Goal: Task Accomplishment & Management: Manage account settings

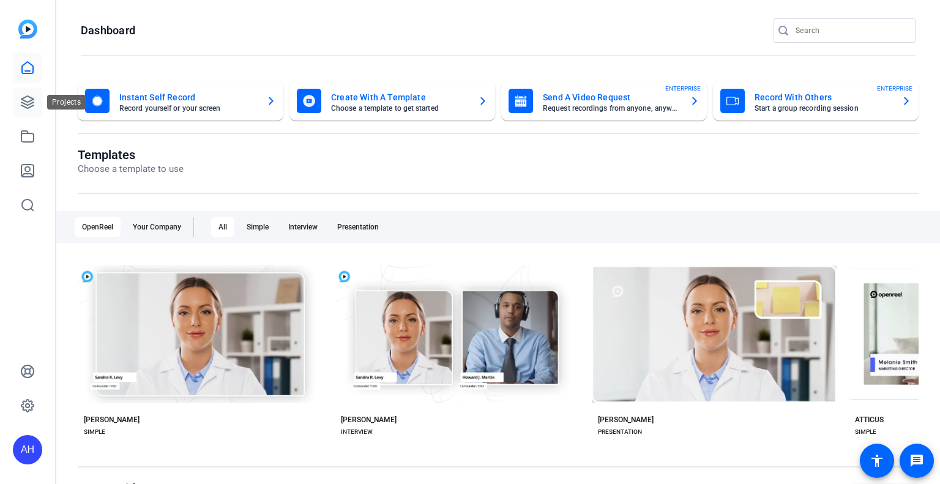
click at [17, 98] on link at bounding box center [27, 102] width 29 height 29
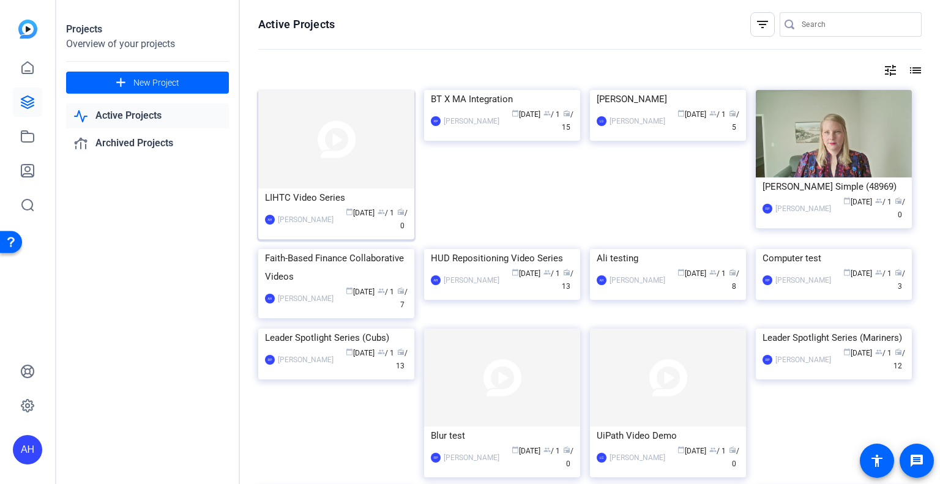
click at [310, 192] on div "LIHTC Video Series" at bounding box center [336, 198] width 143 height 18
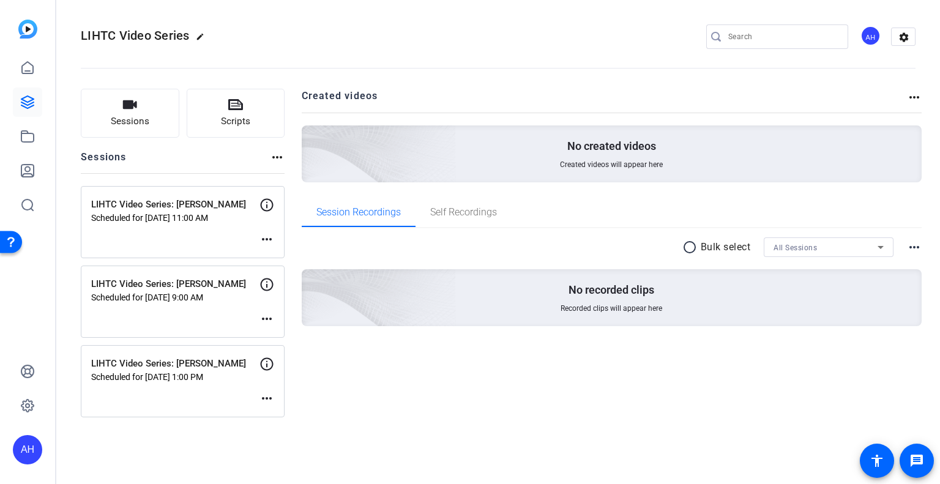
click at [271, 316] on mat-icon "more_horiz" at bounding box center [267, 319] width 15 height 15
click at [283, 330] on span "Edit Session" at bounding box center [297, 336] width 56 height 15
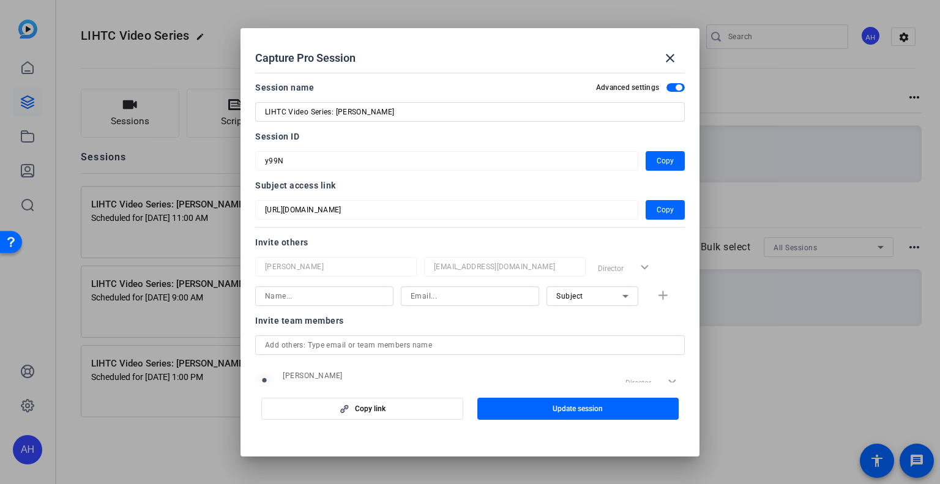
scroll to position [159, 0]
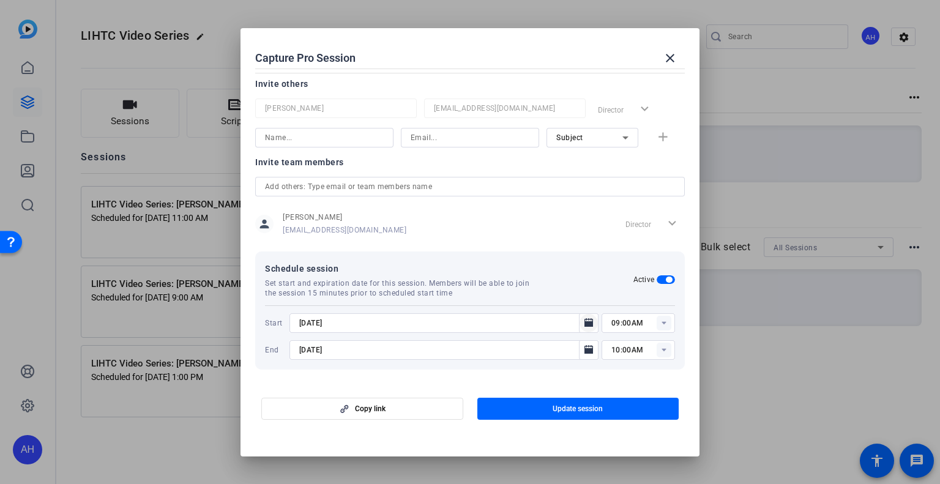
click at [584, 319] on icon "Open calendar" at bounding box center [589, 323] width 10 height 15
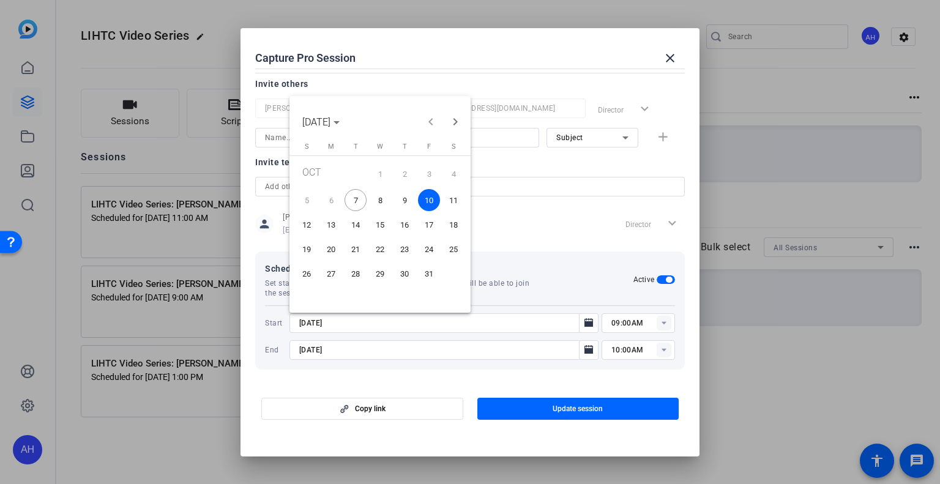
click at [387, 197] on span "8" at bounding box center [380, 200] width 22 height 22
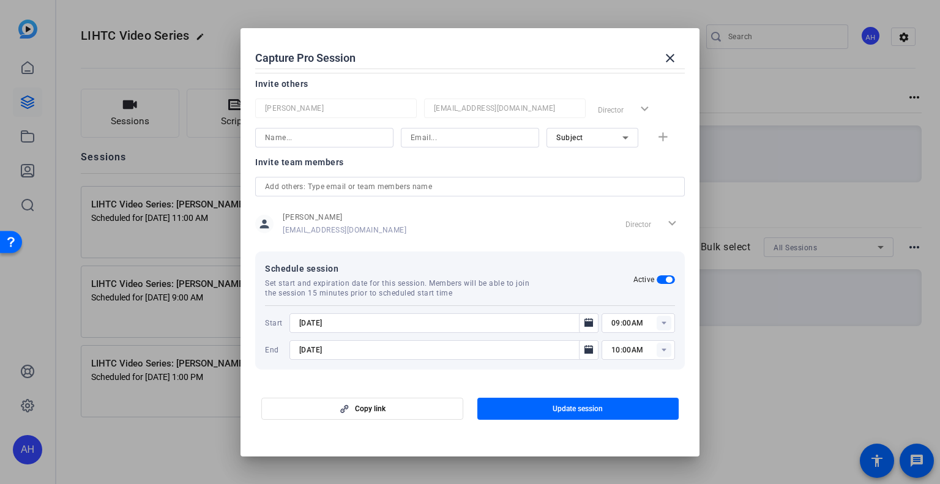
type input "[DATE]"
click at [584, 347] on icon "Open calendar" at bounding box center [589, 350] width 10 height 15
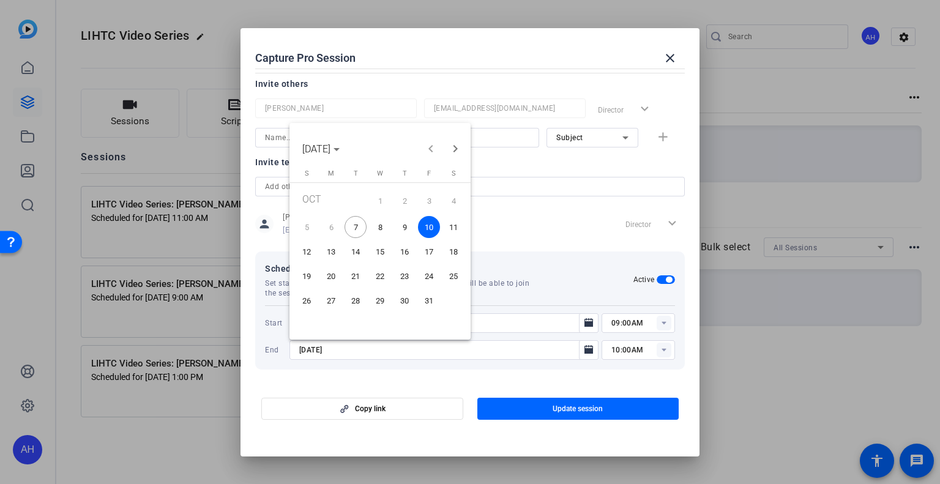
click at [381, 225] on span "8" at bounding box center [380, 227] width 22 height 22
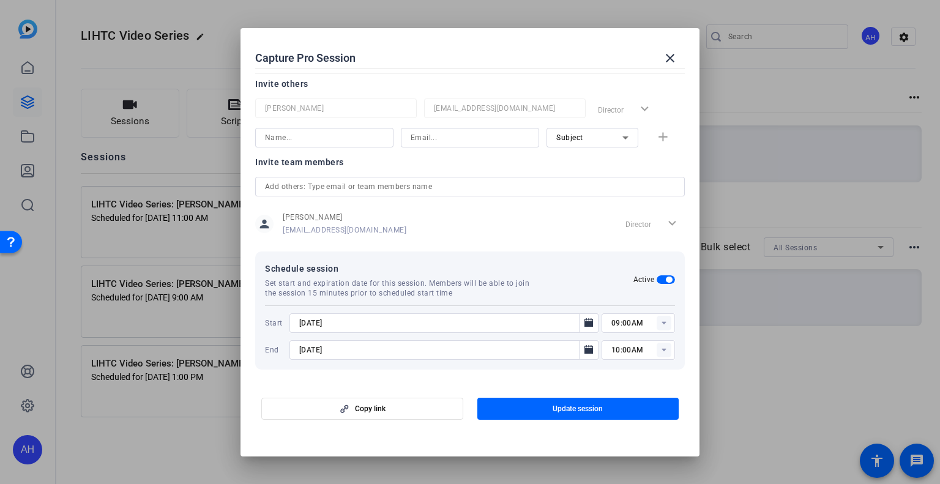
type input "[DATE]"
click at [657, 318] on rect at bounding box center [664, 323] width 15 height 15
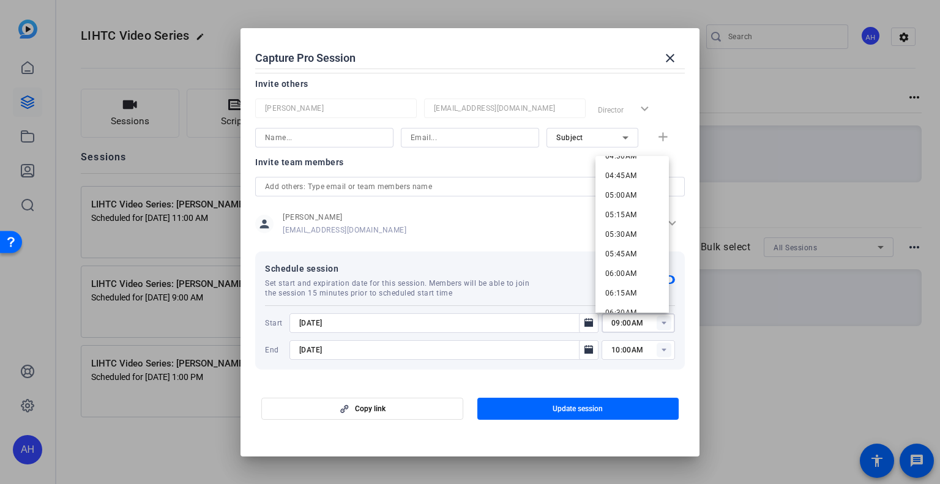
scroll to position [734, 0]
click at [635, 214] on span "10:00AM" at bounding box center [621, 219] width 32 height 15
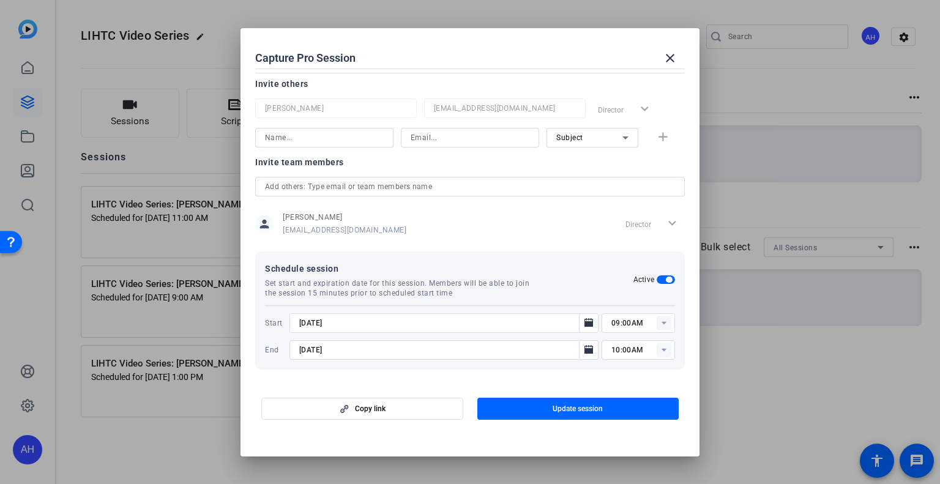
type input "10:00AM"
click at [657, 352] on rect at bounding box center [664, 350] width 15 height 15
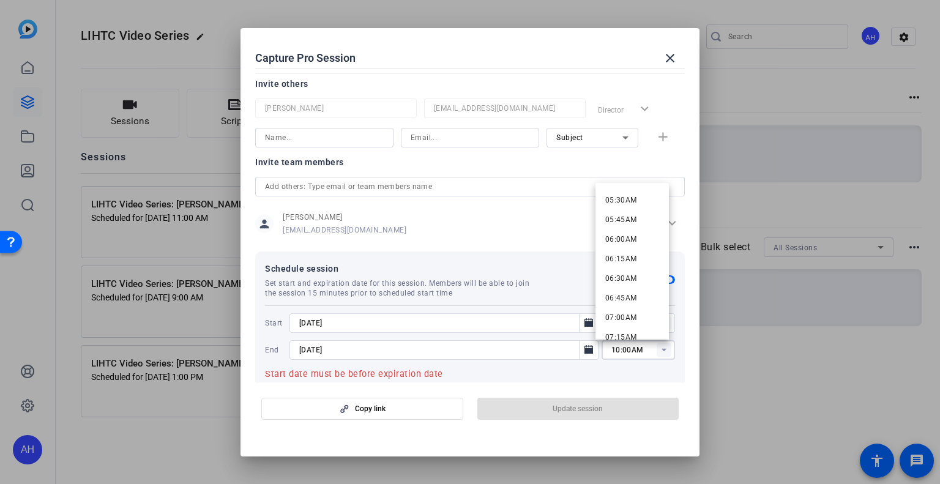
scroll to position [796, 0]
click at [641, 262] on mat-option "11:00AM" at bounding box center [632, 264] width 73 height 20
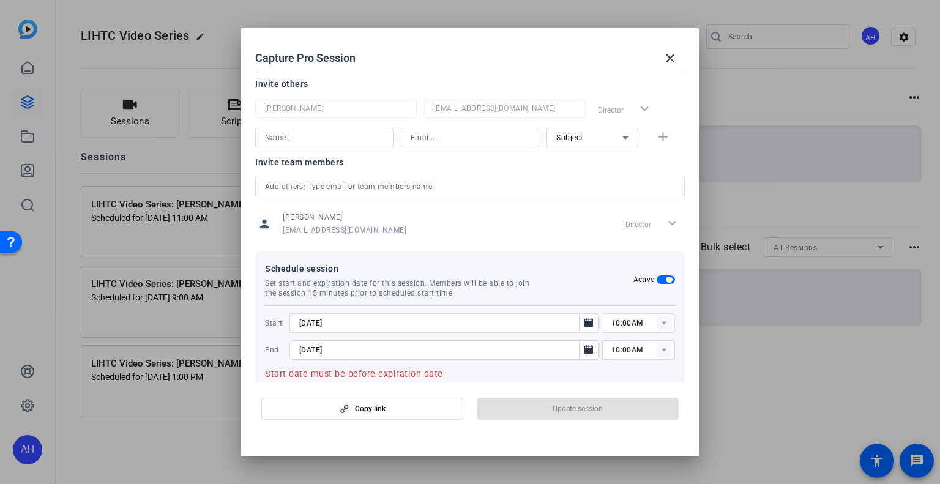
type input "11:00AM"
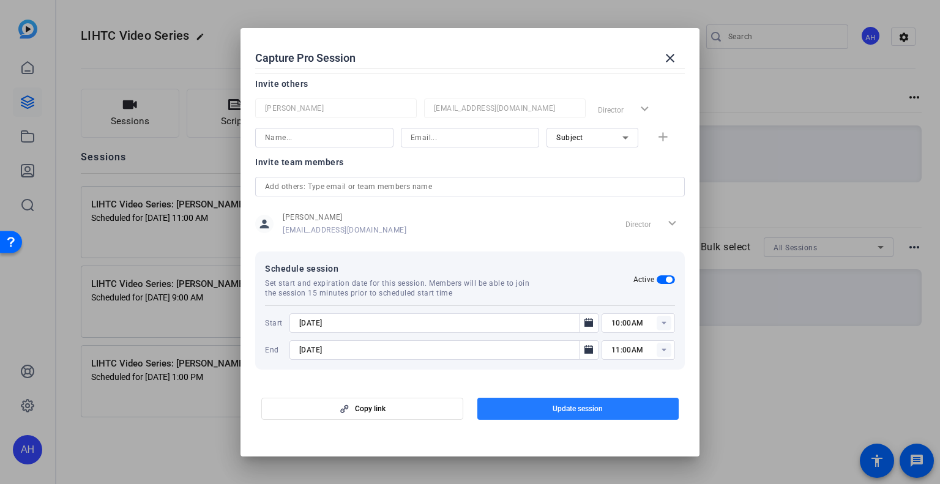
click at [619, 412] on span "button" at bounding box center [578, 408] width 202 height 29
